Goal: Task Accomplishment & Management: Manage account settings

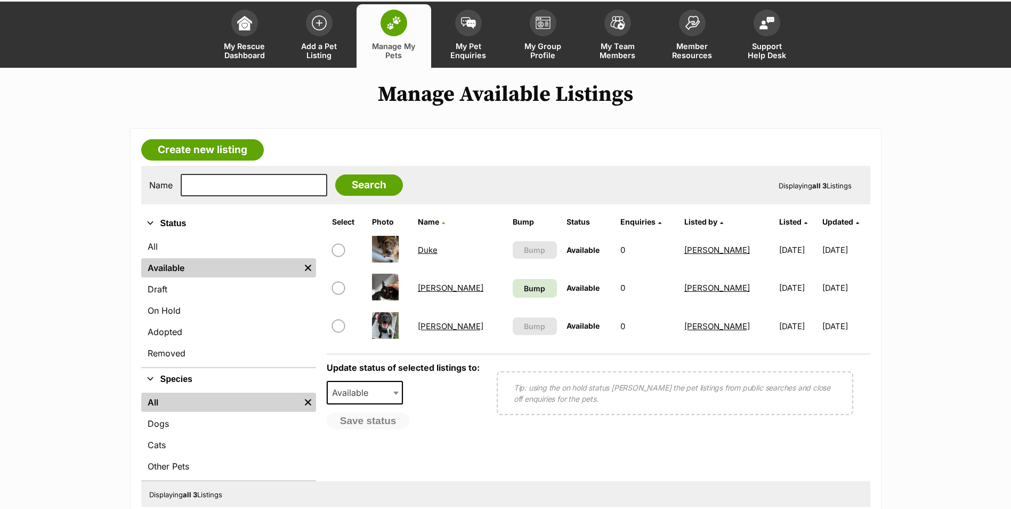
click at [429, 249] on link "Duke" at bounding box center [428, 250] width 20 height 10
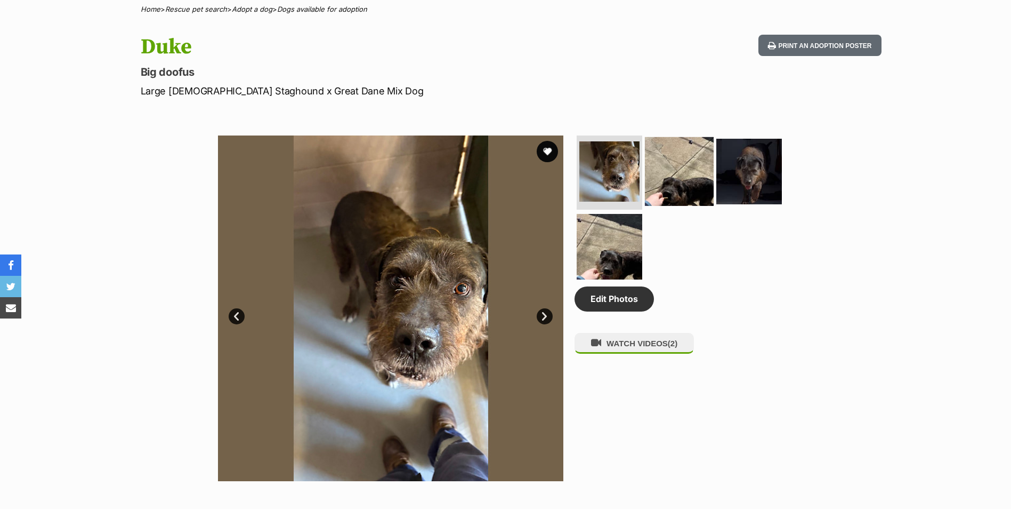
click at [681, 175] on img at bounding box center [679, 170] width 69 height 69
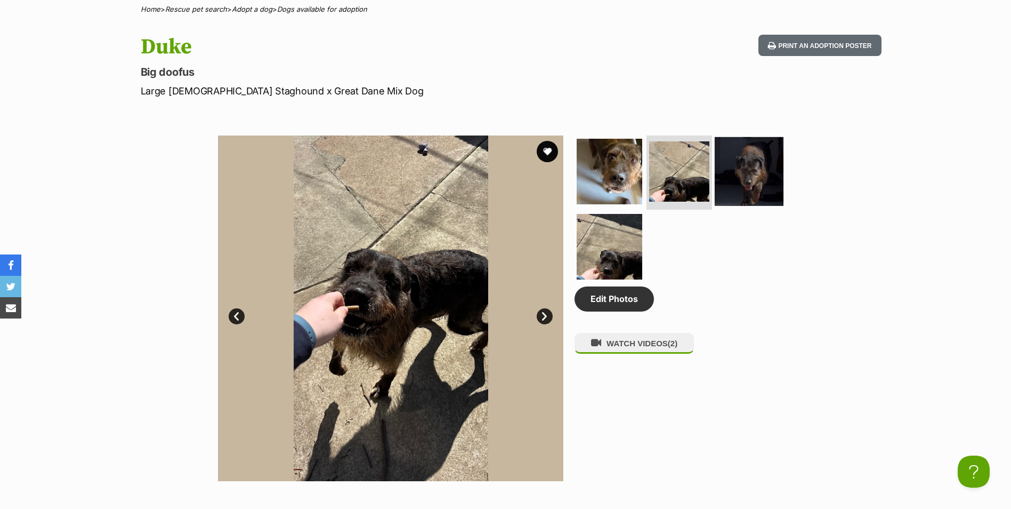
click at [735, 170] on img at bounding box center [749, 170] width 69 height 69
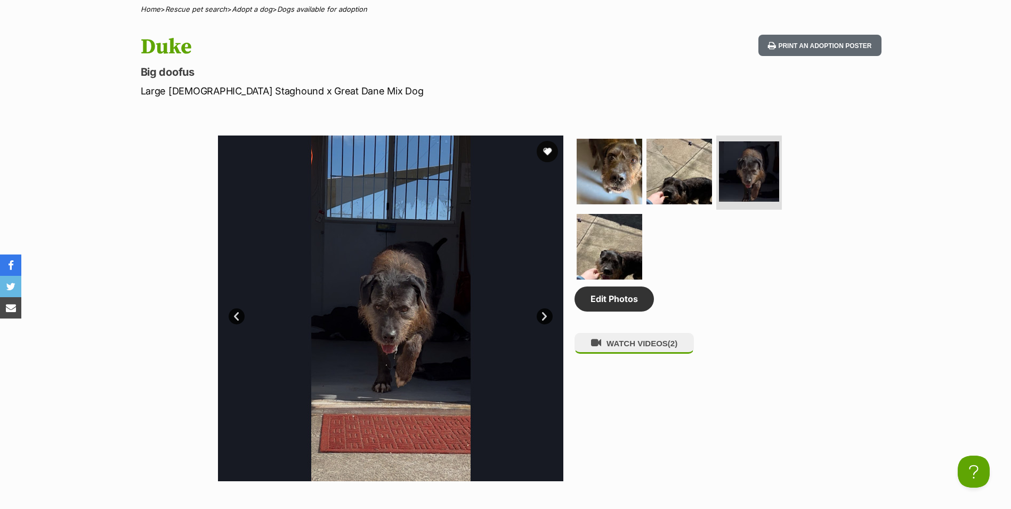
click at [644, 229] on ul at bounding box center [684, 210] width 219 height 151
click at [604, 239] on img at bounding box center [609, 246] width 69 height 69
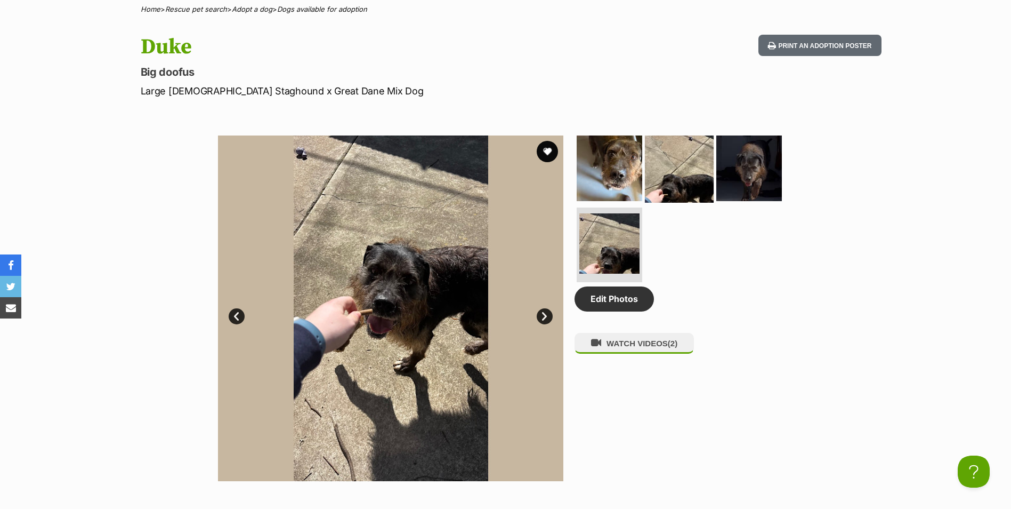
click at [678, 167] on img at bounding box center [679, 167] width 69 height 69
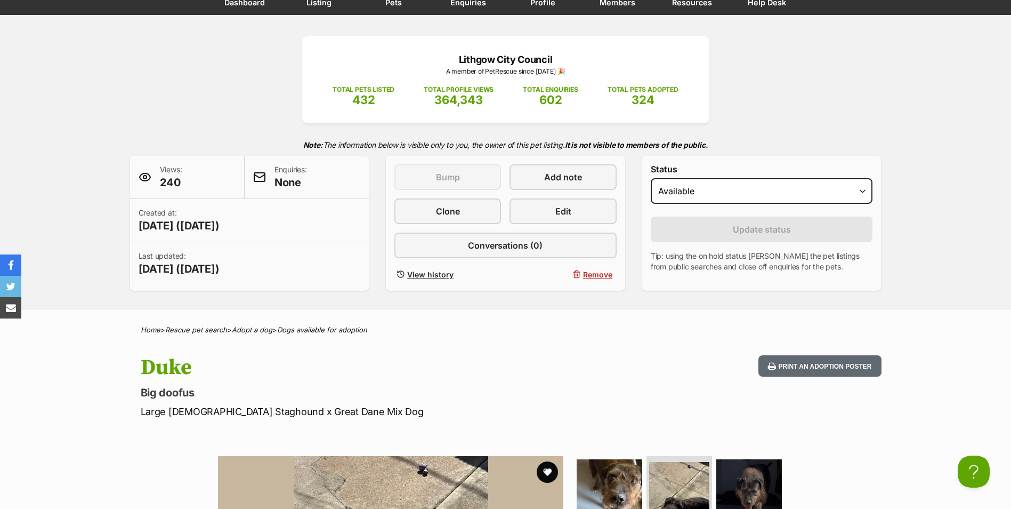
scroll to position [107, 0]
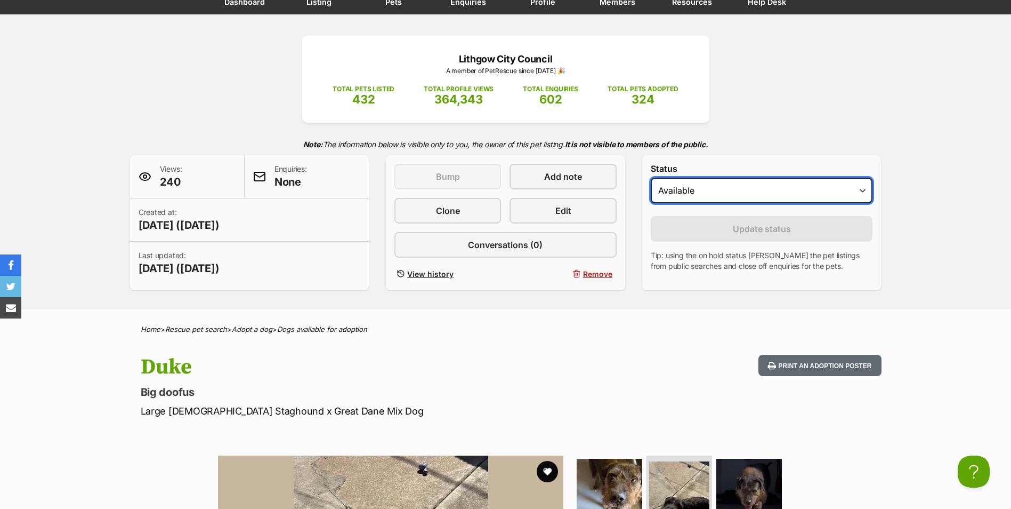
drag, startPoint x: 724, startPoint y: 186, endPoint x: 704, endPoint y: 203, distance: 27.2
click at [724, 186] on select "Draft Available On hold Adopted" at bounding box center [762, 191] width 222 height 26
select select "rehomed"
click at [651, 178] on select "Draft Available On hold Adopted" at bounding box center [762, 191] width 222 height 26
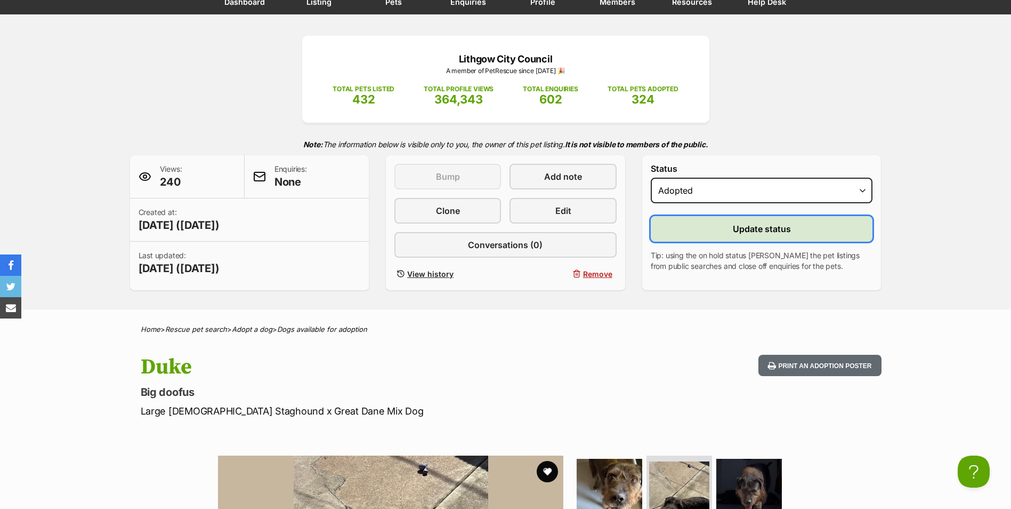
click at [725, 227] on button "Update status" at bounding box center [762, 229] width 222 height 26
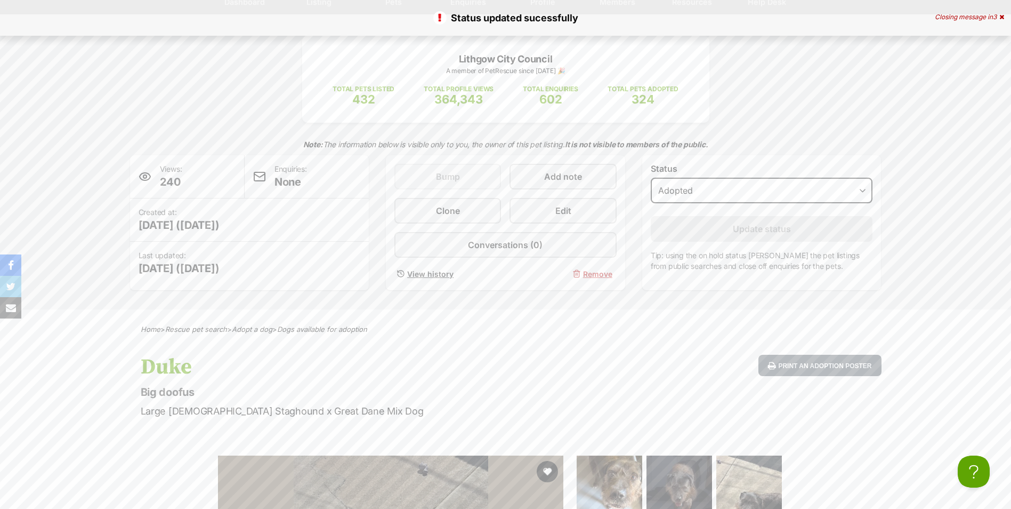
scroll to position [0, 0]
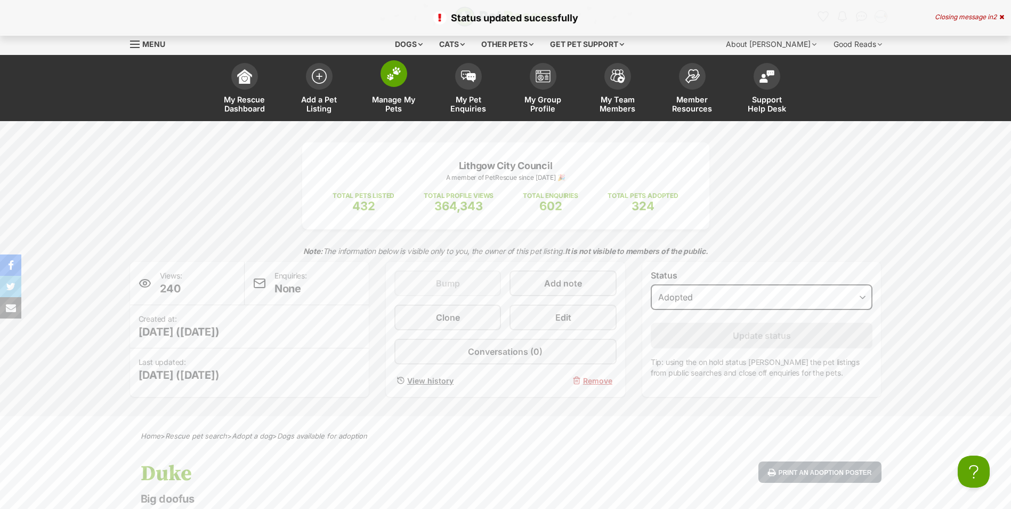
click at [393, 78] on img at bounding box center [393, 74] width 15 height 14
